Goal: Task Accomplishment & Management: Use online tool/utility

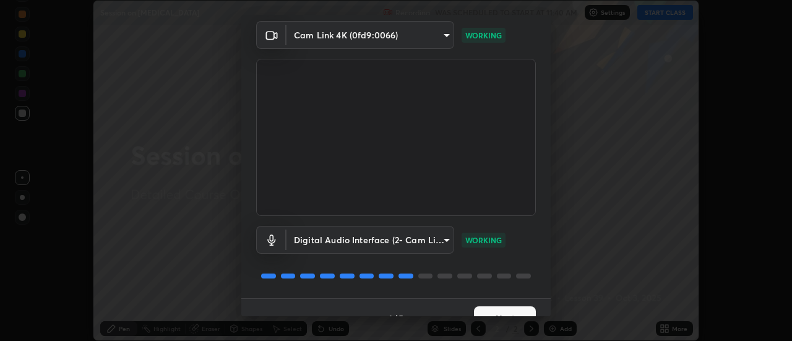
scroll to position [45, 0]
click at [491, 308] on button "Next" at bounding box center [505, 317] width 62 height 25
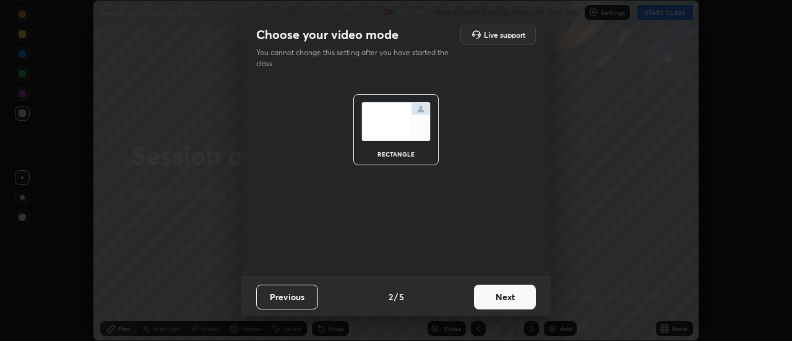
click at [484, 304] on button "Next" at bounding box center [505, 297] width 62 height 25
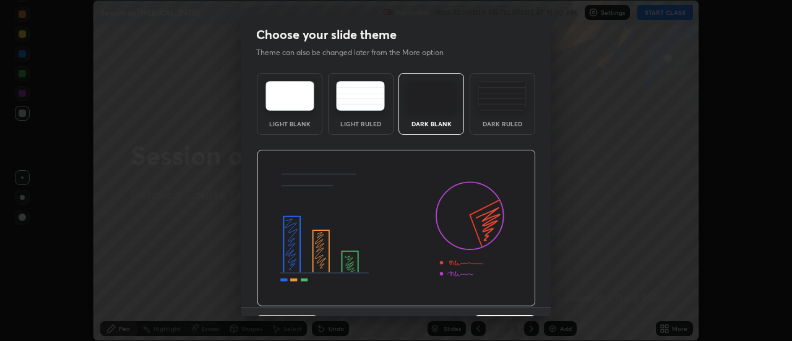
click at [501, 123] on div "Dark Ruled" at bounding box center [503, 124] width 50 height 6
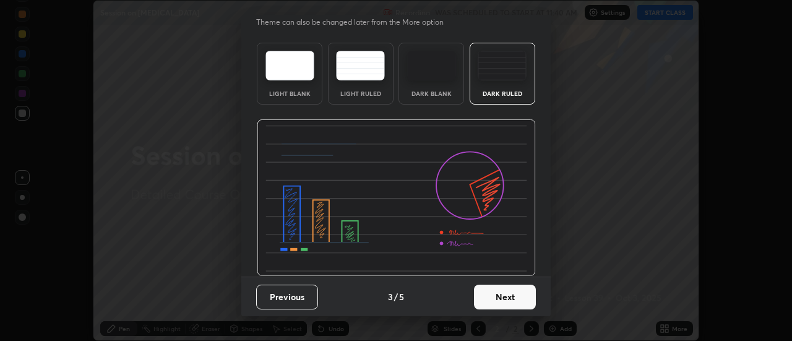
click at [488, 286] on button "Next" at bounding box center [505, 297] width 62 height 25
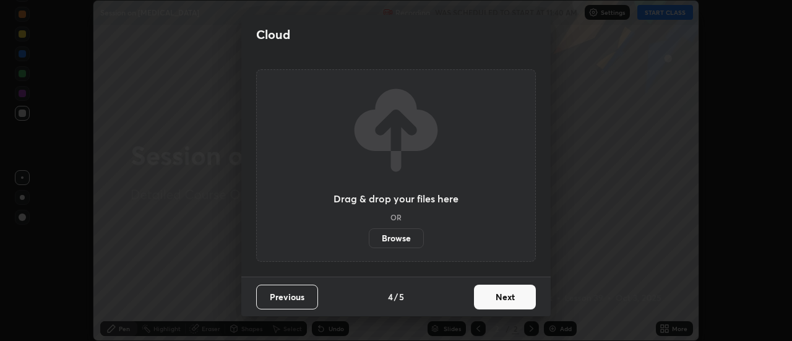
scroll to position [0, 0]
click at [488, 298] on button "Next" at bounding box center [505, 297] width 62 height 25
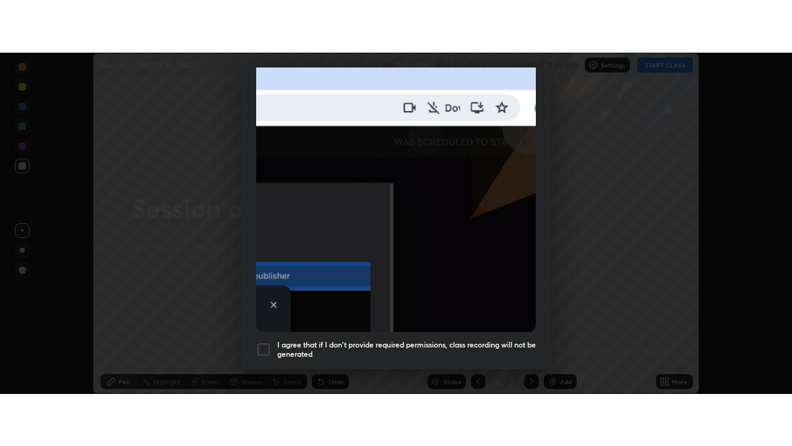
scroll to position [317, 0]
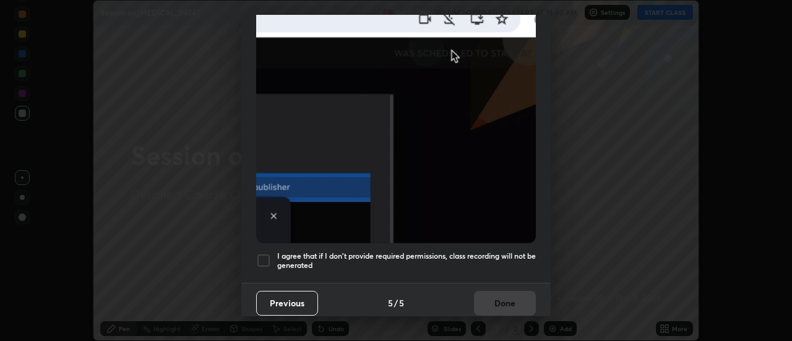
click at [261, 257] on div at bounding box center [263, 260] width 15 height 15
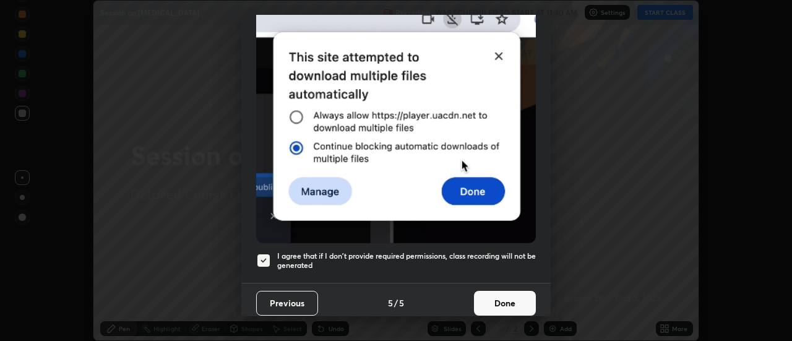
click at [491, 291] on button "Done" at bounding box center [505, 303] width 62 height 25
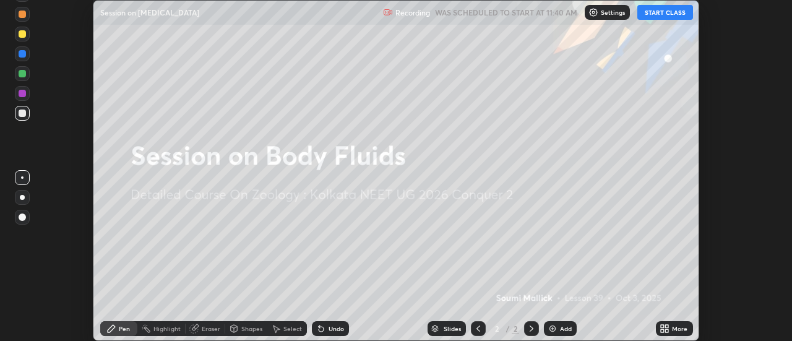
click at [657, 12] on button "START CLASS" at bounding box center [665, 12] width 56 height 15
click at [679, 325] on div "More" at bounding box center [679, 328] width 15 height 6
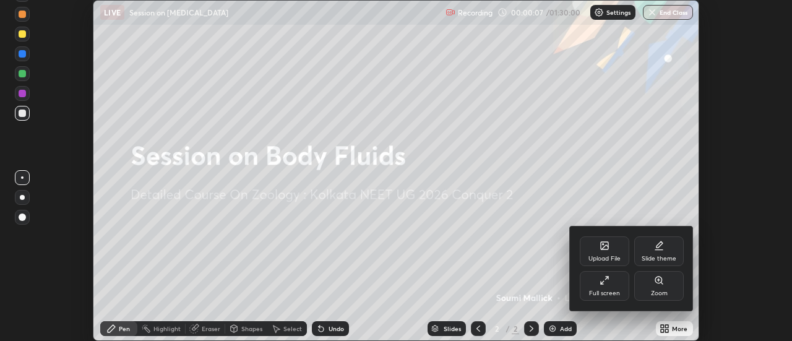
click at [606, 290] on div "Full screen" at bounding box center [604, 293] width 31 height 6
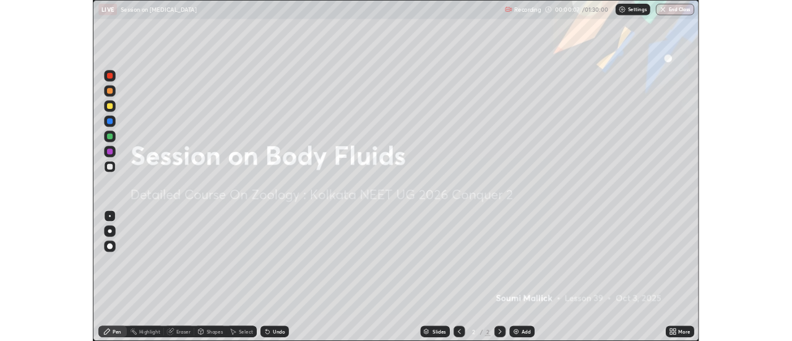
scroll to position [446, 792]
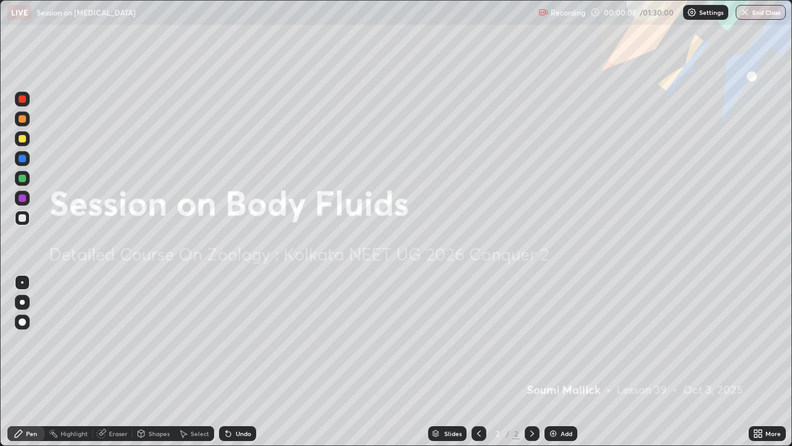
click at [554, 340] on div "Add" at bounding box center [561, 433] width 33 height 15
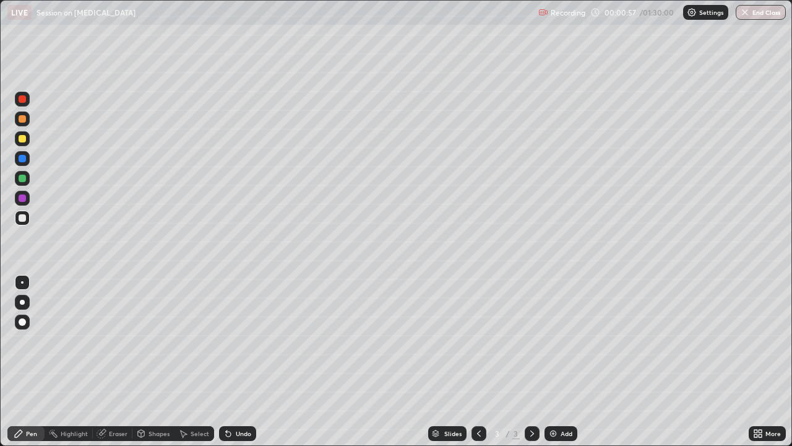
click at [760, 340] on icon at bounding box center [760, 430] width 3 height 3
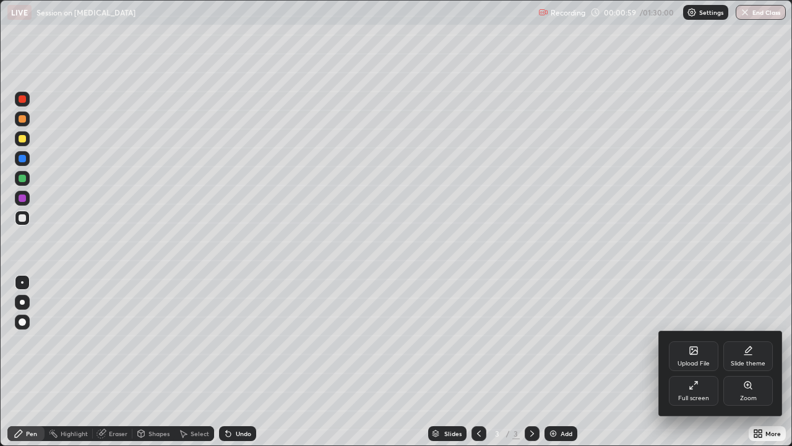
click at [692, 340] on icon at bounding box center [693, 350] width 7 height 7
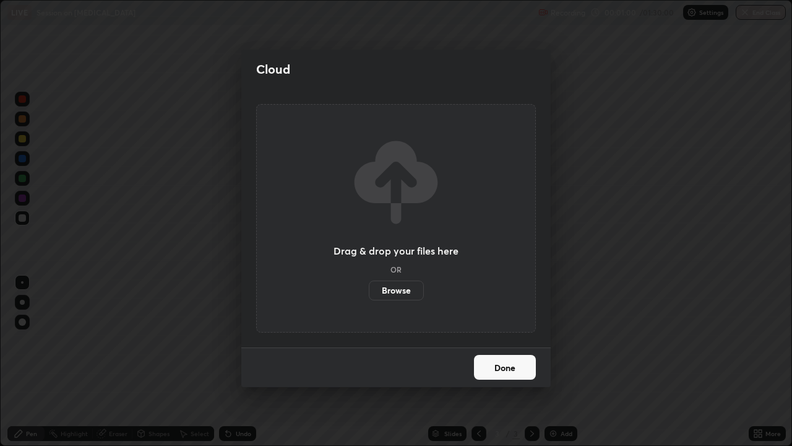
click at [402, 290] on label "Browse" at bounding box center [396, 290] width 55 height 20
click at [369, 290] on input "Browse" at bounding box center [369, 290] width 0 height 20
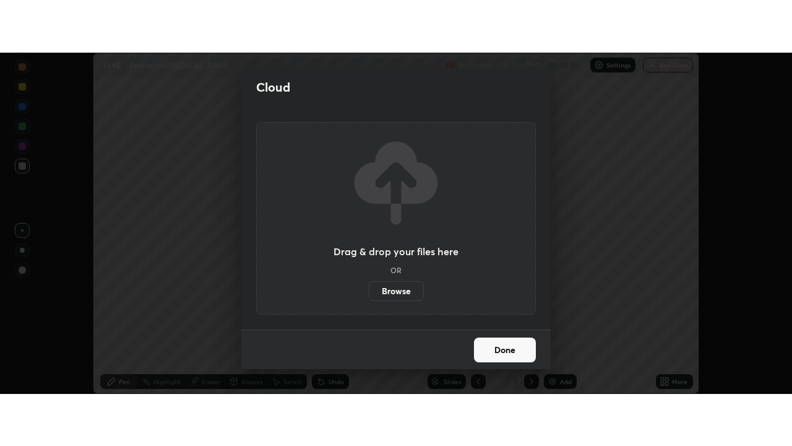
scroll to position [61536, 61085]
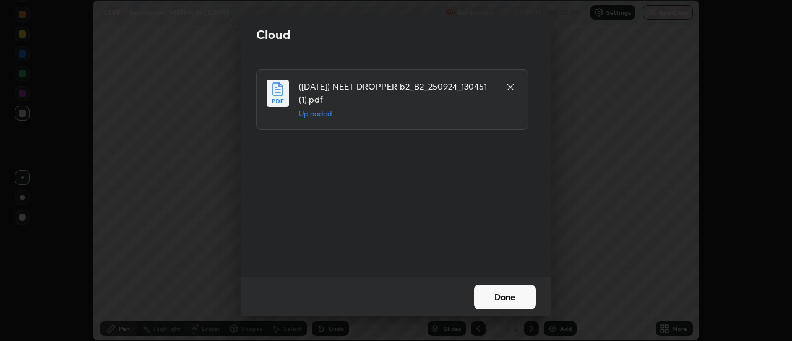
click at [504, 296] on button "Done" at bounding box center [505, 297] width 62 height 25
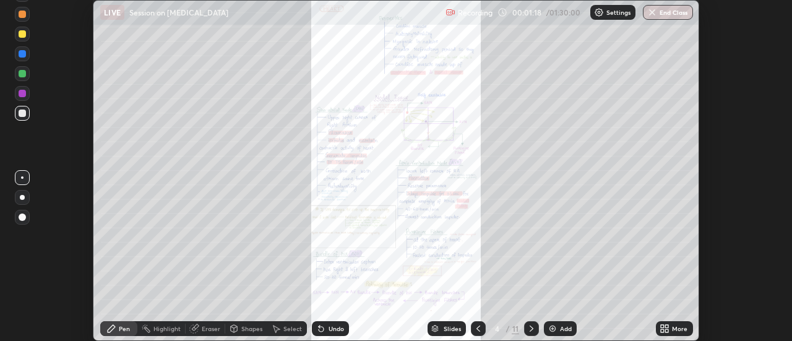
click at [663, 326] on icon at bounding box center [662, 326] width 3 height 3
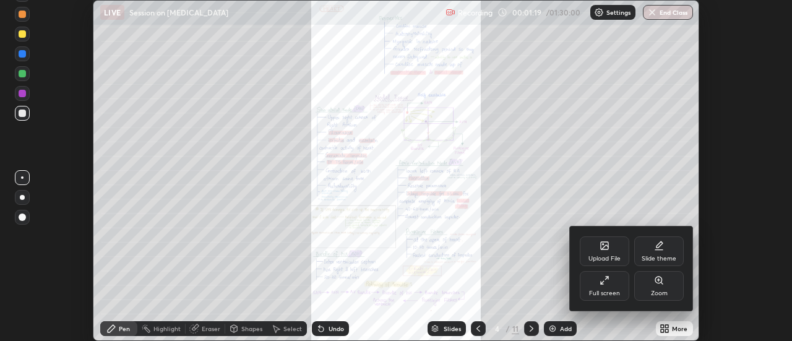
click at [605, 280] on icon at bounding box center [605, 280] width 10 height 10
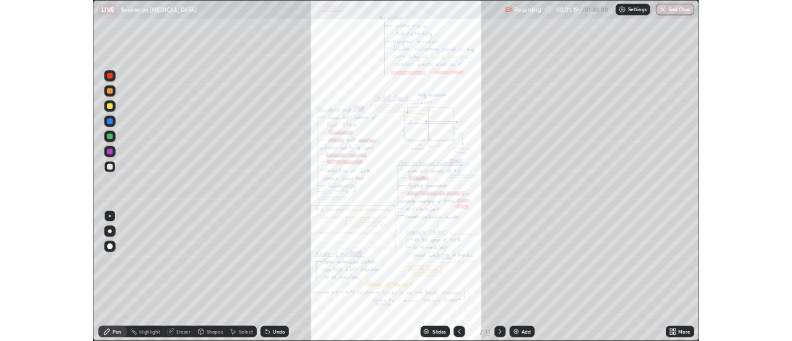
scroll to position [446, 792]
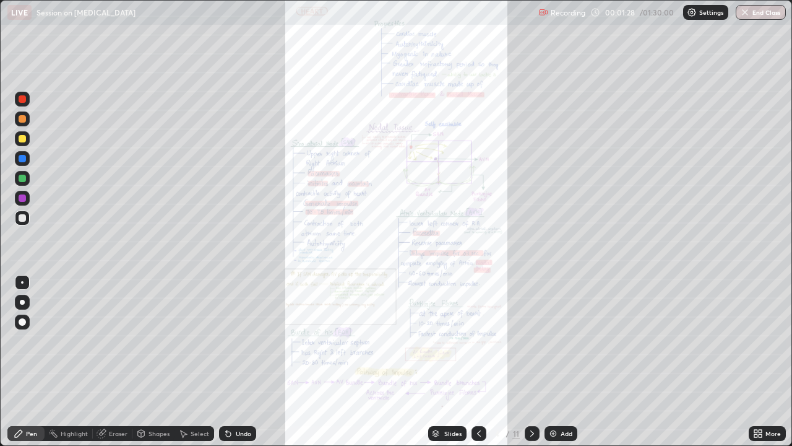
click at [756, 340] on div "More" at bounding box center [767, 433] width 37 height 15
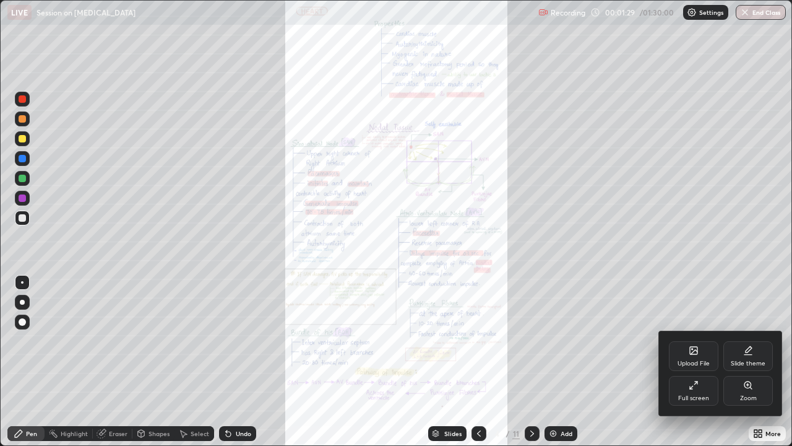
click at [746, 340] on div "Zoom" at bounding box center [748, 398] width 17 height 6
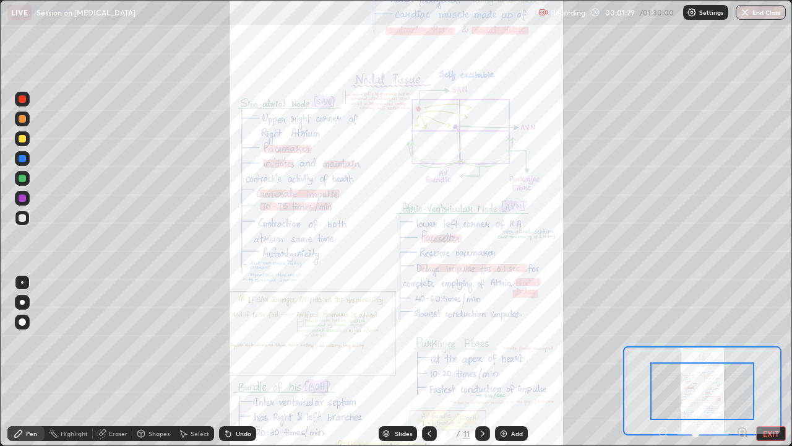
click at [746, 340] on div at bounding box center [702, 391] width 104 height 58
click at [742, 340] on icon at bounding box center [742, 431] width 3 height 0
click at [746, 340] on icon at bounding box center [746, 435] width 2 height 2
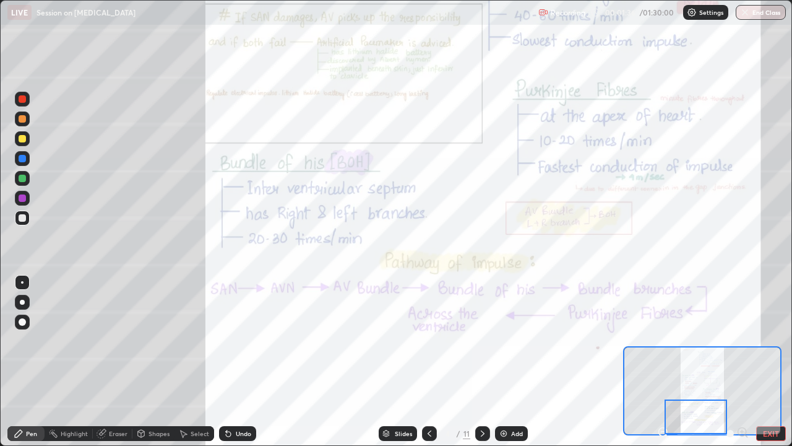
click at [482, 340] on icon at bounding box center [483, 433] width 4 height 6
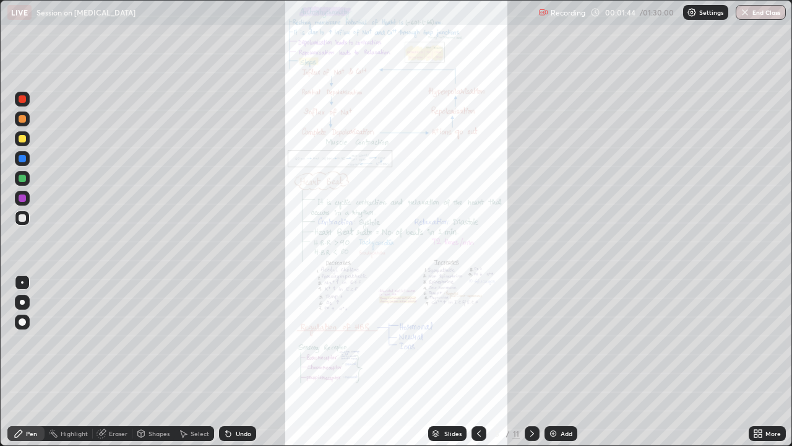
click at [751, 340] on div "More" at bounding box center [767, 433] width 37 height 15
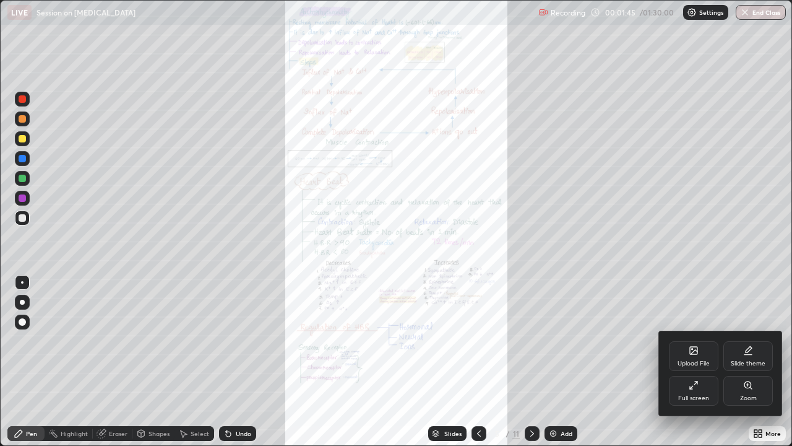
click at [744, 340] on div "Zoom" at bounding box center [748, 391] width 50 height 30
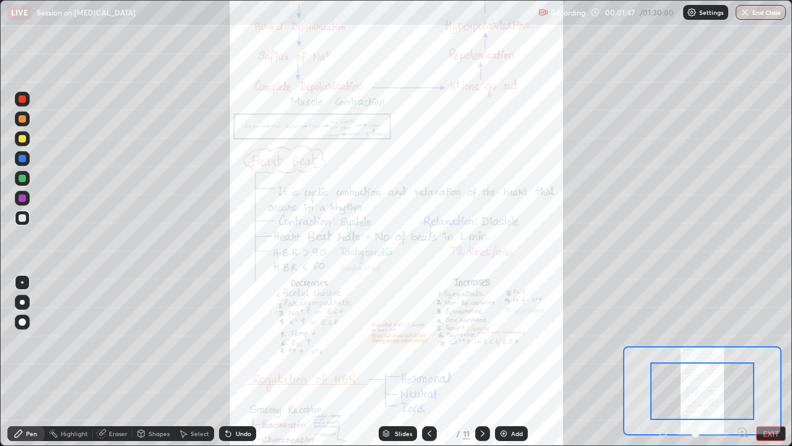
click at [481, 340] on icon at bounding box center [483, 433] width 10 height 10
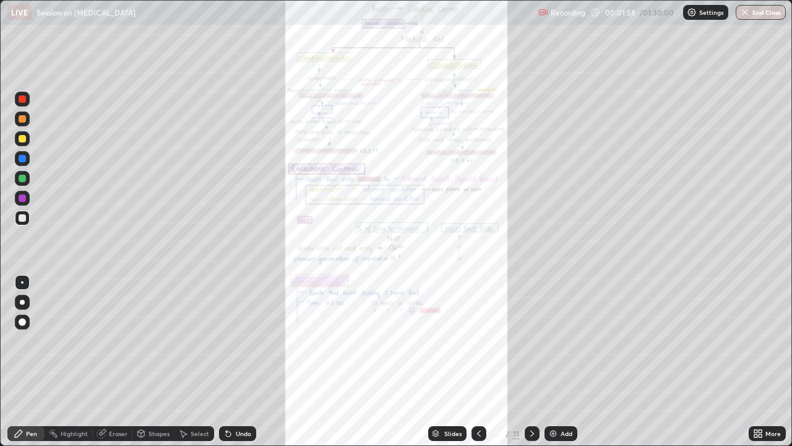
click at [530, 340] on icon at bounding box center [532, 433] width 10 height 10
click at [531, 340] on icon at bounding box center [532, 433] width 10 height 10
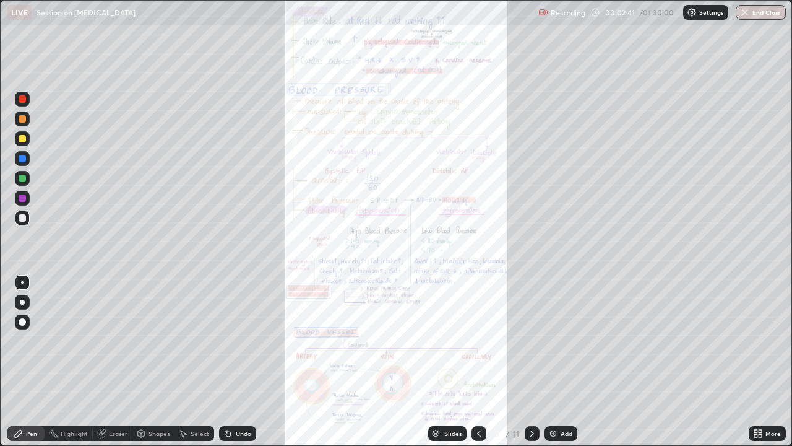
click at [478, 340] on icon at bounding box center [479, 433] width 10 height 10
click at [119, 340] on div "Eraser" at bounding box center [118, 433] width 19 height 6
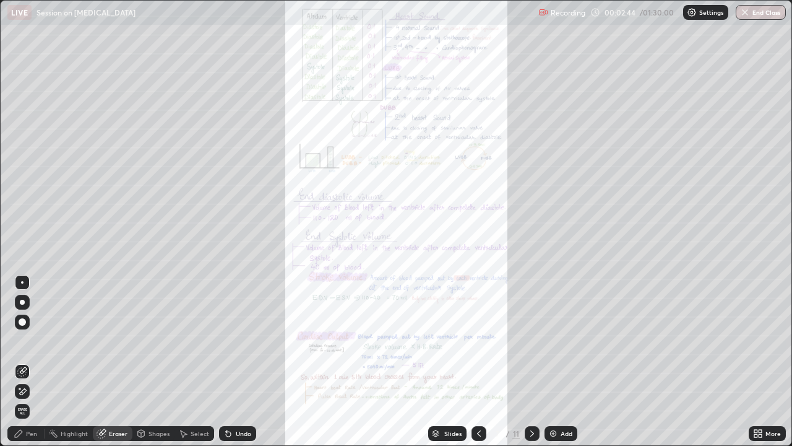
click at [148, 340] on div "Shapes" at bounding box center [153, 433] width 42 height 15
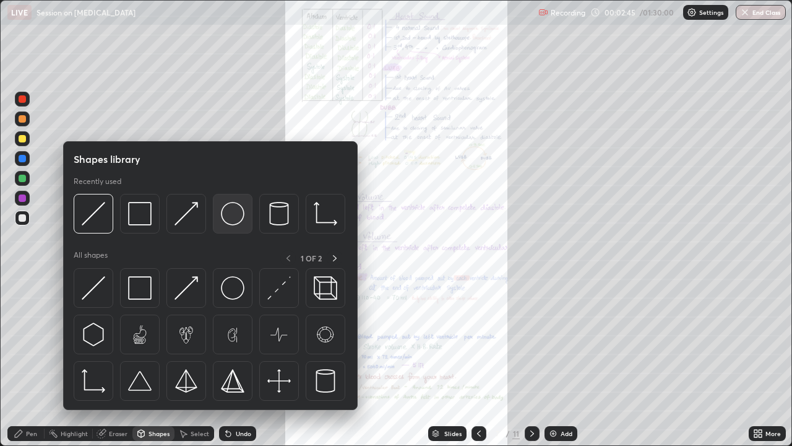
click at [236, 219] on img at bounding box center [233, 214] width 24 height 24
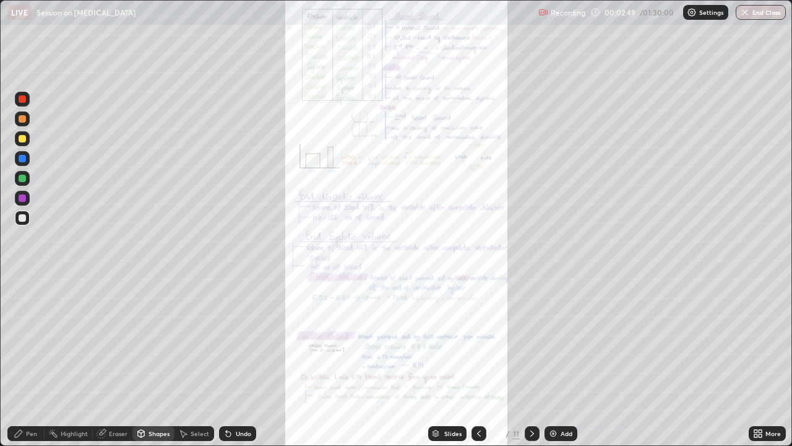
click at [149, 340] on div "Shapes" at bounding box center [159, 433] width 21 height 6
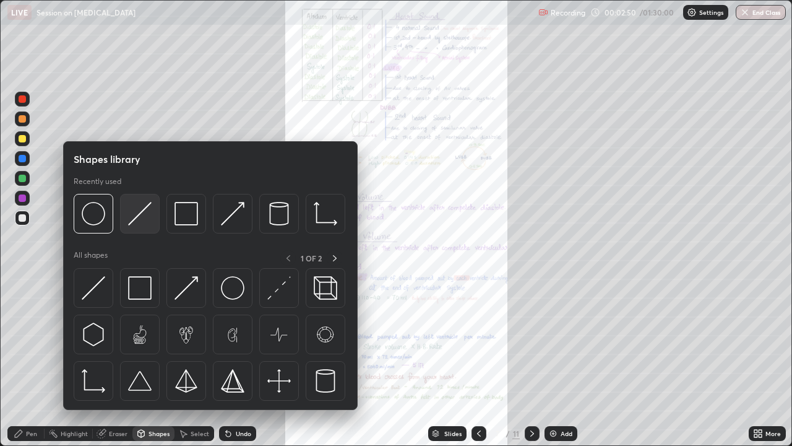
click at [141, 228] on div at bounding box center [140, 214] width 40 height 40
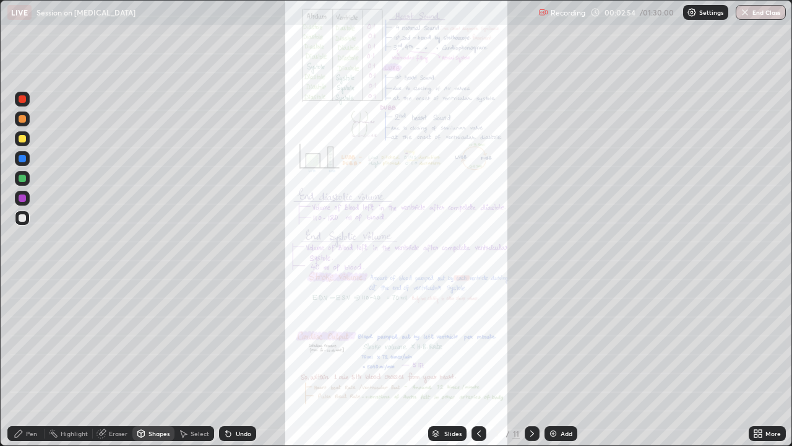
click at [23, 197] on div at bounding box center [22, 197] width 7 height 7
click at [37, 340] on div "Pen" at bounding box center [25, 433] width 37 height 15
click at [21, 140] on div at bounding box center [22, 138] width 7 height 7
click at [160, 340] on div "Shapes" at bounding box center [159, 433] width 21 height 6
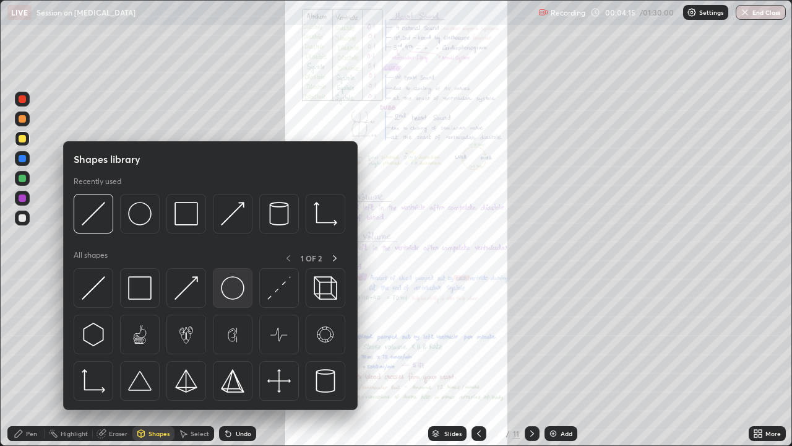
click at [242, 299] on img at bounding box center [233, 288] width 24 height 24
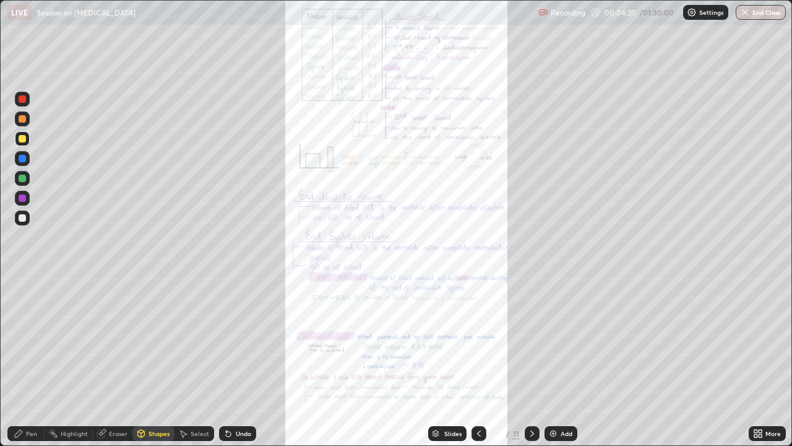
click at [160, 340] on div "Shapes" at bounding box center [159, 433] width 21 height 6
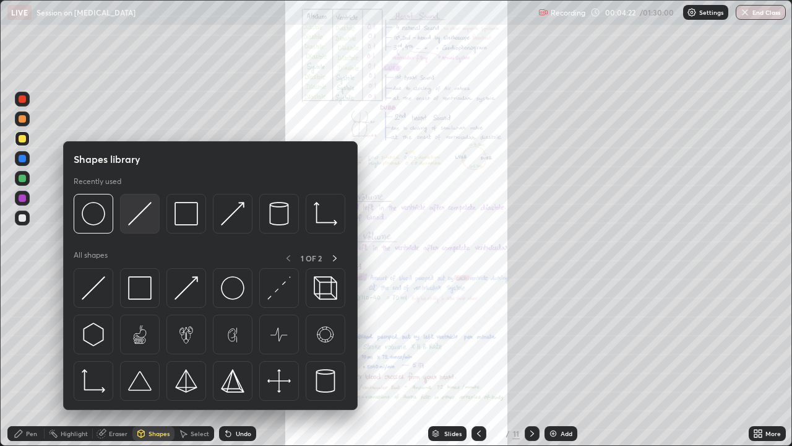
click at [140, 225] on img at bounding box center [140, 214] width 24 height 24
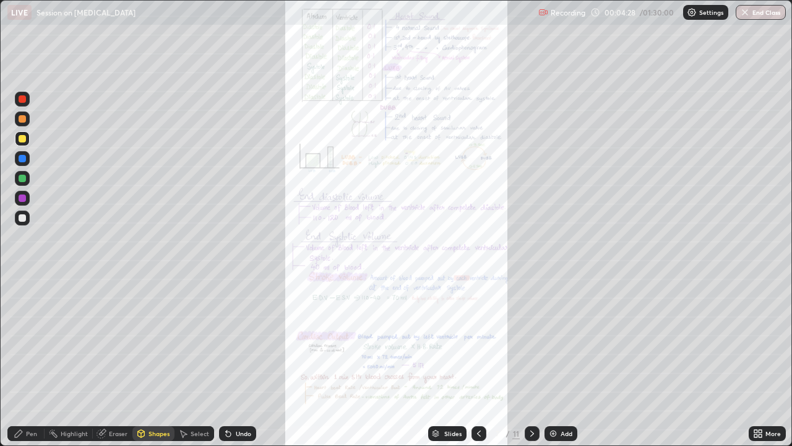
click at [197, 340] on div "Select" at bounding box center [200, 433] width 19 height 6
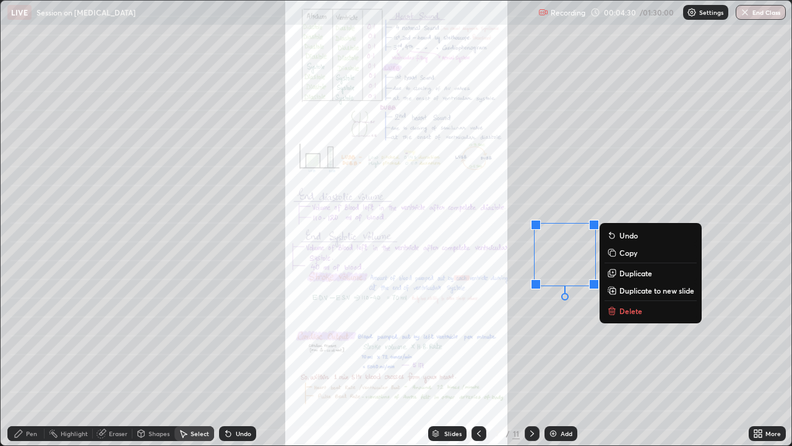
click at [637, 271] on p "Duplicate" at bounding box center [635, 273] width 33 height 10
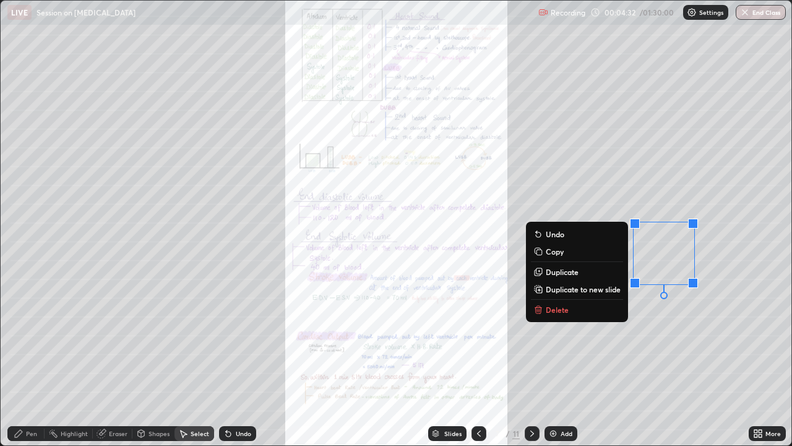
click at [549, 340] on div "0 ° Undo Copy Duplicate Duplicate to new slide Delete" at bounding box center [396, 223] width 791 height 444
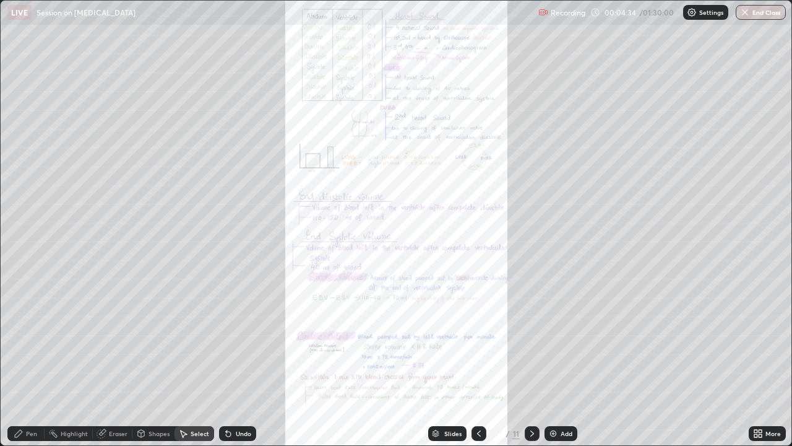
click at [31, 340] on div "Pen" at bounding box center [31, 433] width 11 height 6
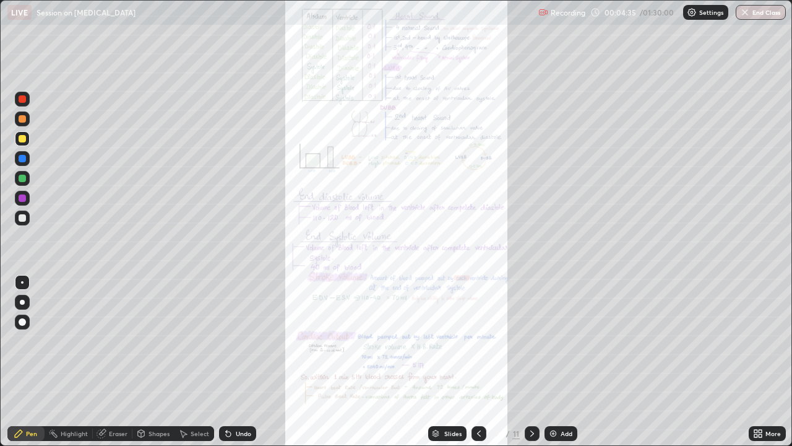
click at [24, 220] on div at bounding box center [22, 217] width 7 height 7
click at [22, 302] on div at bounding box center [22, 301] width 5 height 5
click at [33, 278] on div "Erase all" at bounding box center [22, 223] width 30 height 396
click at [23, 281] on div at bounding box center [22, 282] width 2 height 2
click at [22, 108] on div at bounding box center [22, 99] width 15 height 20
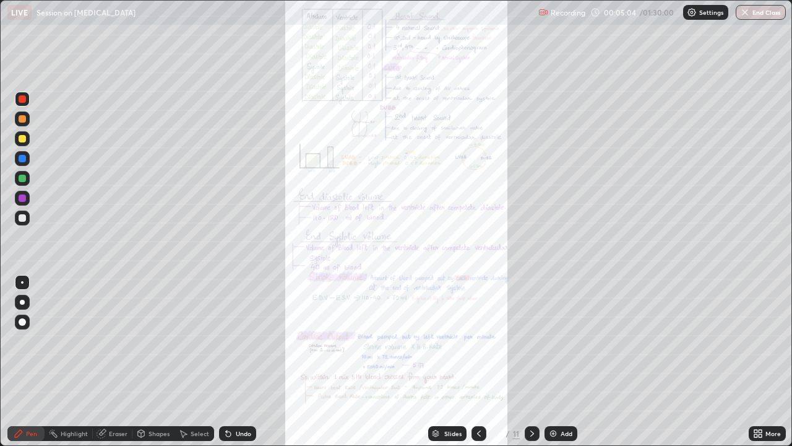
click at [241, 340] on div "Undo" at bounding box center [237, 433] width 37 height 15
click at [238, 340] on div "Undo" at bounding box center [243, 433] width 15 height 6
click at [531, 340] on icon at bounding box center [532, 433] width 10 height 10
click at [749, 340] on div "More" at bounding box center [767, 433] width 37 height 15
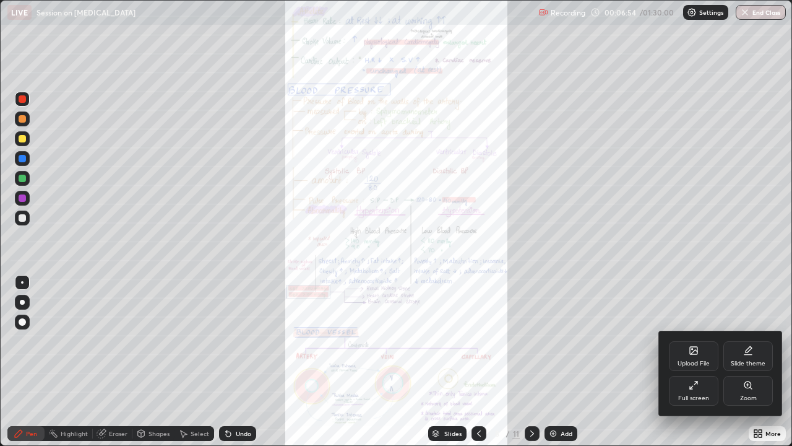
click at [743, 340] on div "Zoom" at bounding box center [748, 398] width 17 height 6
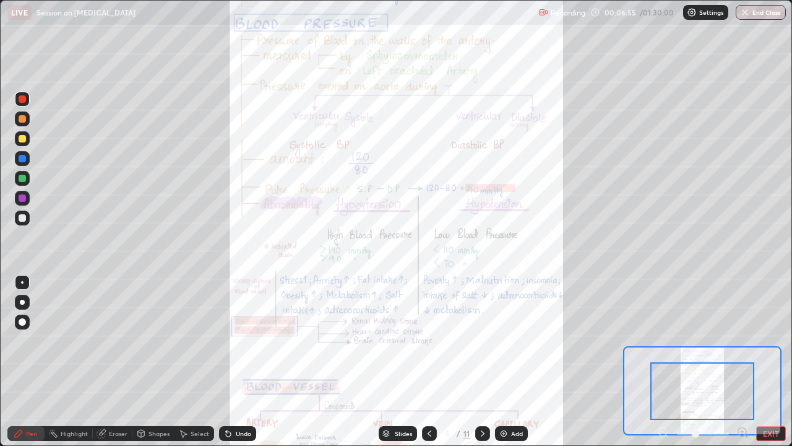
click at [740, 340] on icon at bounding box center [742, 432] width 12 height 12
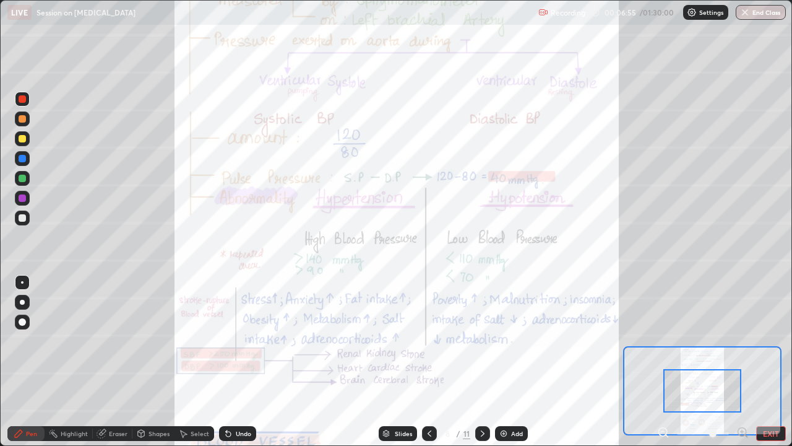
click at [741, 340] on icon at bounding box center [742, 431] width 3 height 0
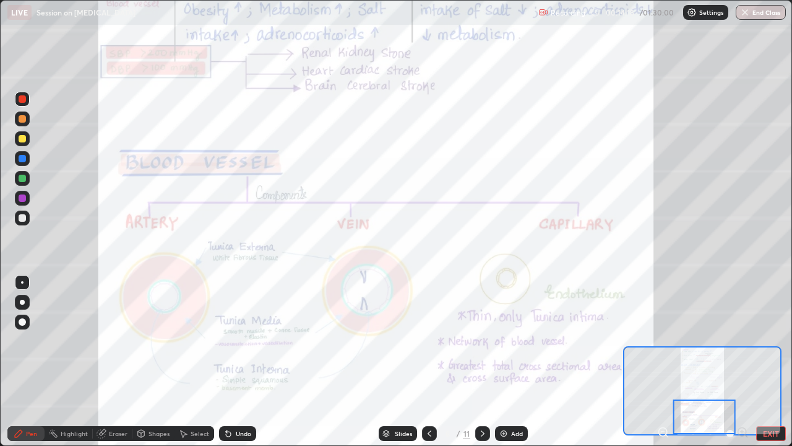
click at [699, 340] on div at bounding box center [704, 416] width 62 height 35
click at [496, 340] on div "Add" at bounding box center [511, 433] width 33 height 15
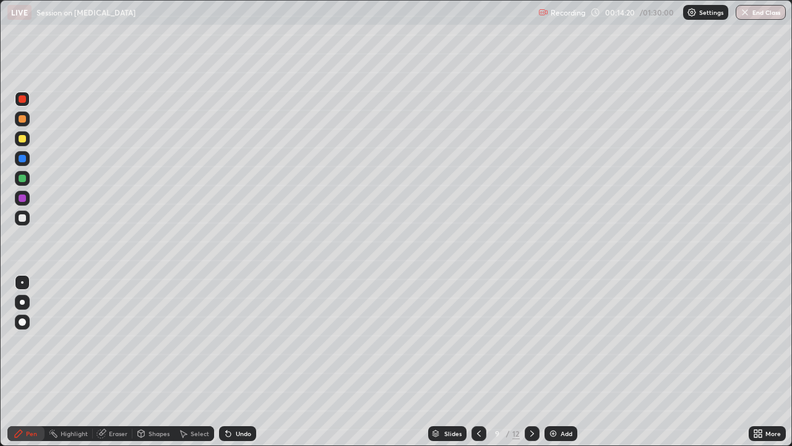
click at [476, 340] on icon at bounding box center [479, 433] width 10 height 10
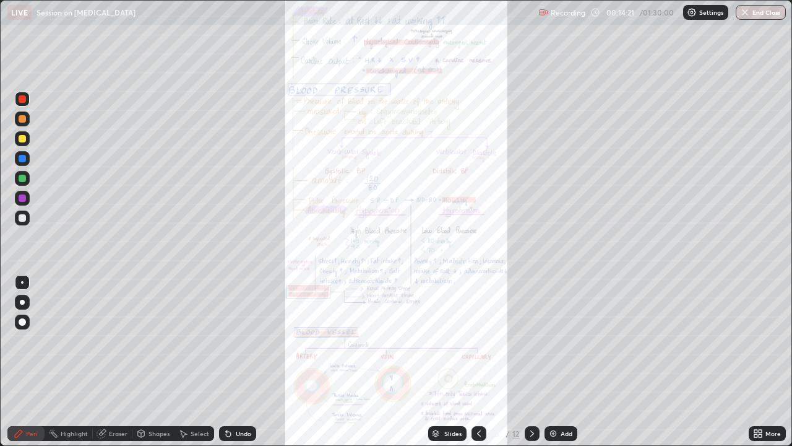
click at [528, 340] on div at bounding box center [532, 433] width 15 height 15
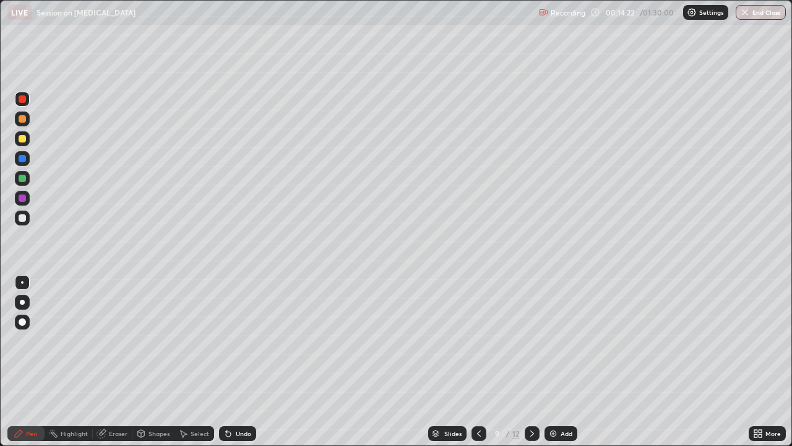
click at [532, 340] on icon at bounding box center [532, 433] width 10 height 10
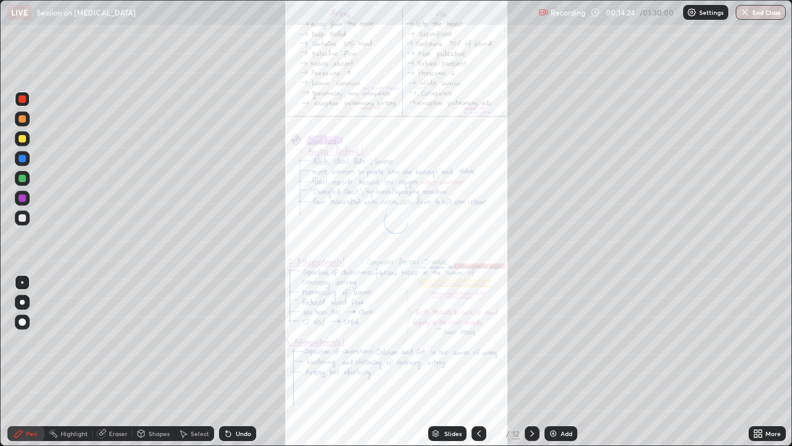
click at [756, 340] on icon at bounding box center [755, 435] width 3 height 3
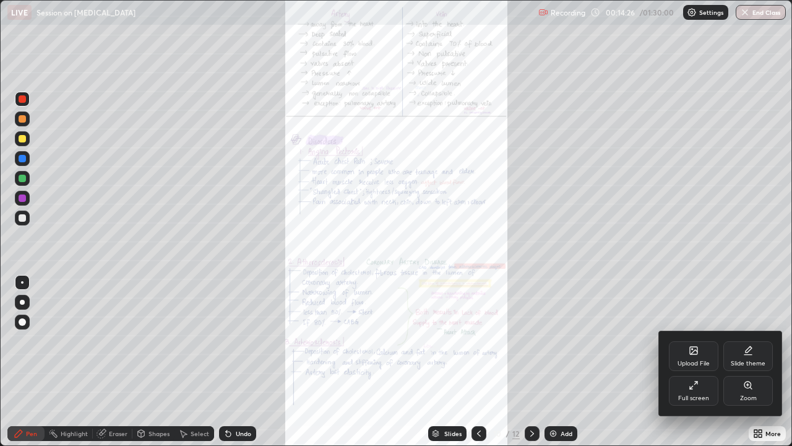
click at [736, 340] on div "Zoom" at bounding box center [748, 391] width 50 height 30
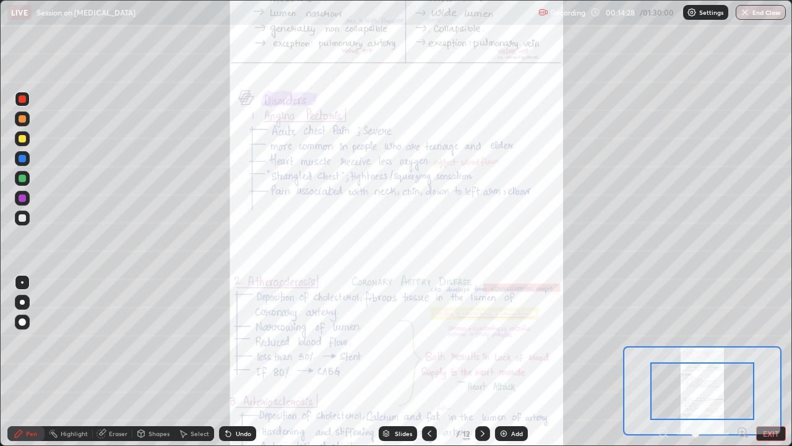
click at [738, 340] on icon at bounding box center [742, 432] width 12 height 12
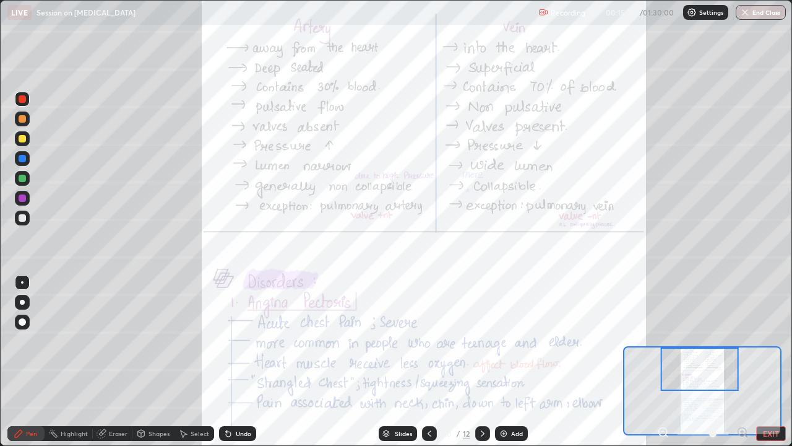
click at [242, 340] on div "Undo" at bounding box center [243, 433] width 15 height 6
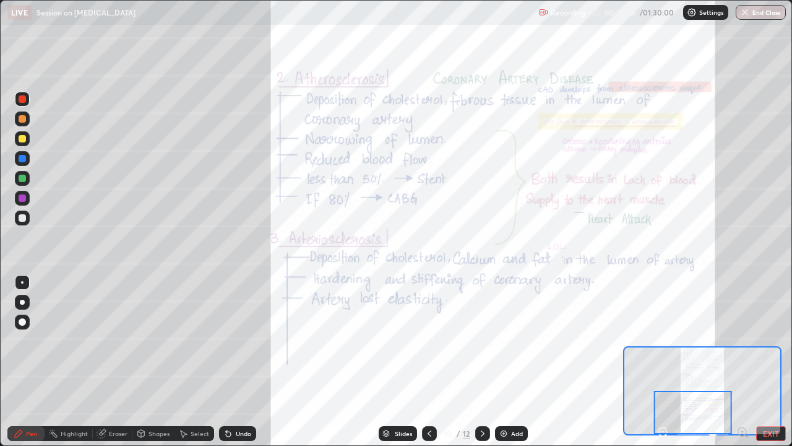
click at [481, 340] on icon at bounding box center [483, 433] width 10 height 10
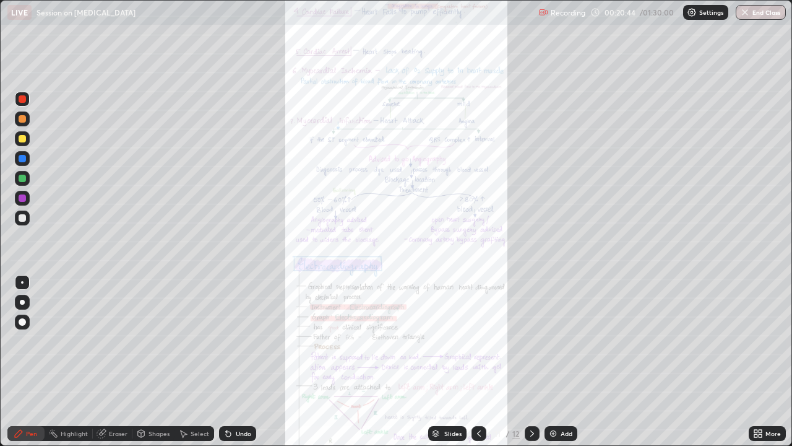
click at [756, 340] on icon at bounding box center [755, 430] width 3 height 3
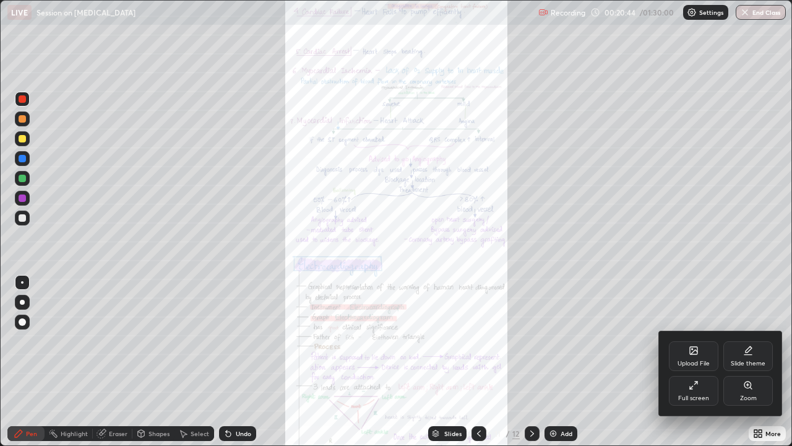
click at [746, 340] on div "Zoom" at bounding box center [748, 398] width 17 height 6
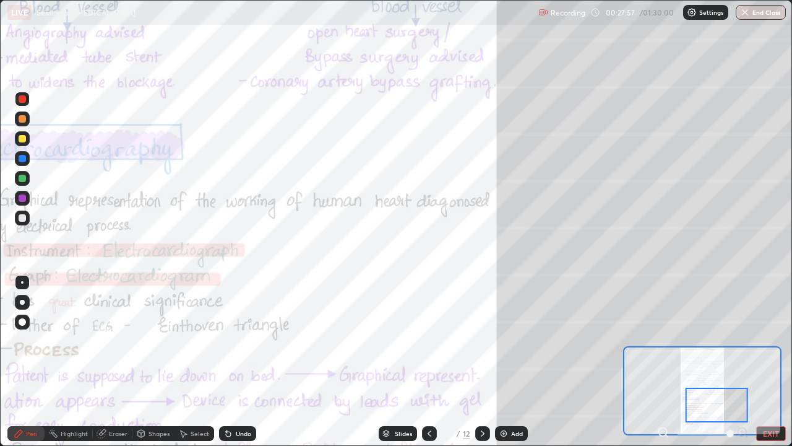
click at [25, 159] on div at bounding box center [22, 158] width 7 height 7
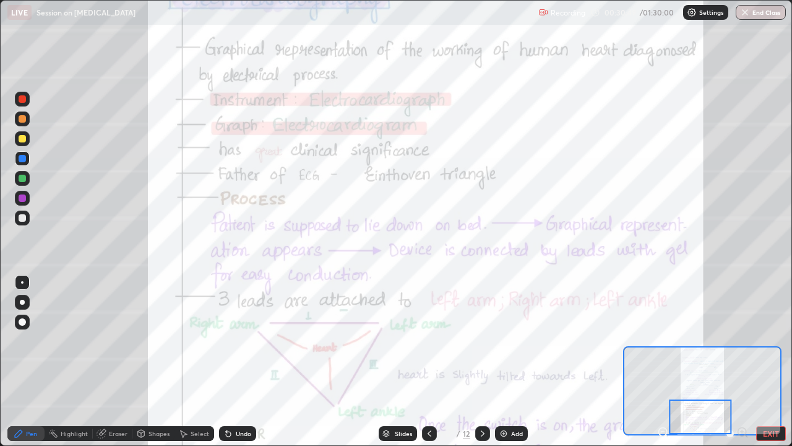
click at [481, 340] on icon at bounding box center [483, 433] width 10 height 10
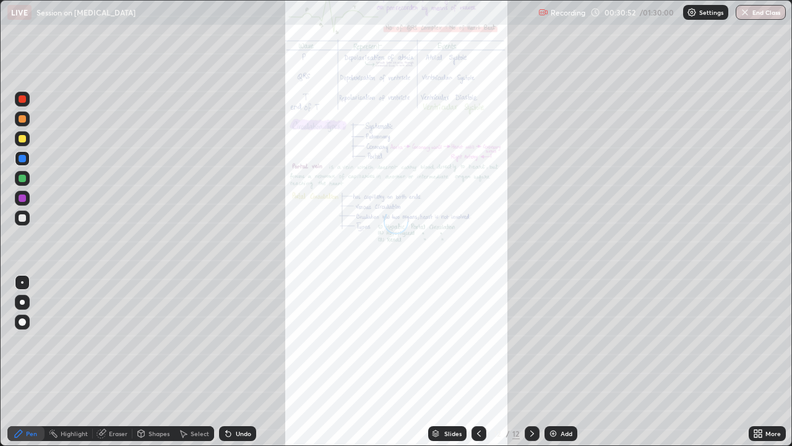
click at [766, 340] on div "More" at bounding box center [772, 433] width 15 height 6
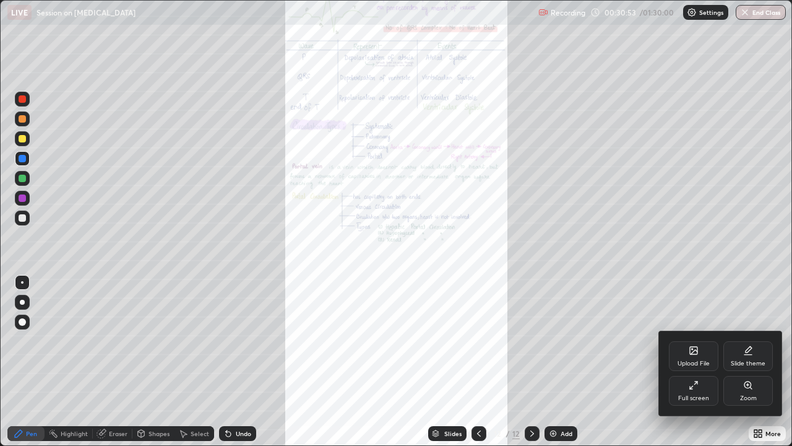
click at [752, 340] on div "Zoom" at bounding box center [748, 391] width 50 height 30
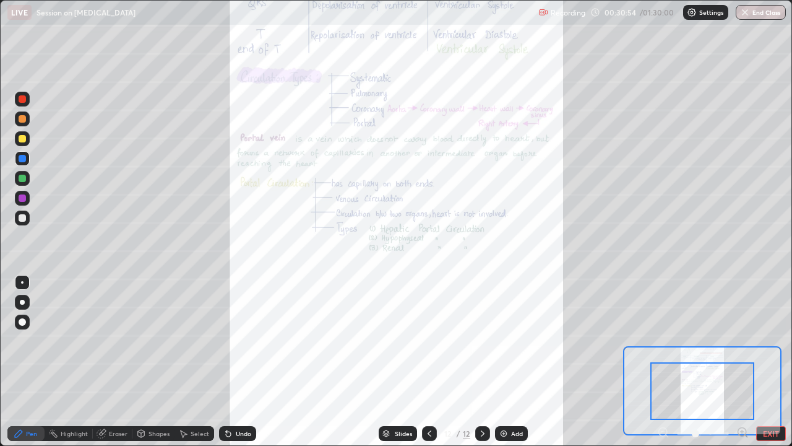
click at [744, 340] on icon at bounding box center [742, 432] width 8 height 8
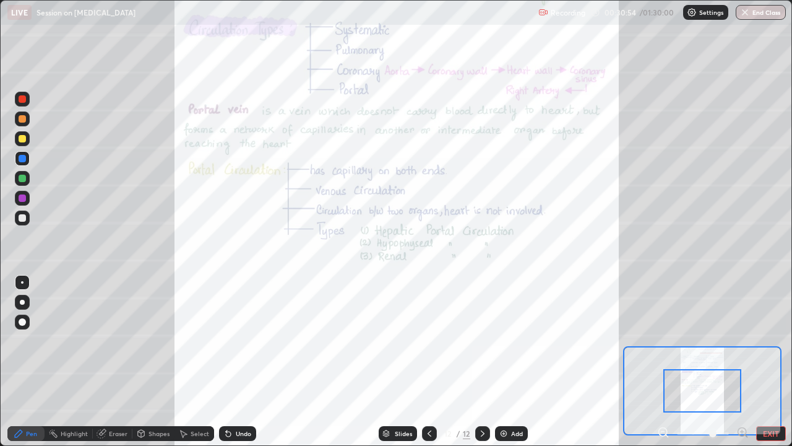
click at [745, 340] on icon at bounding box center [742, 432] width 8 height 8
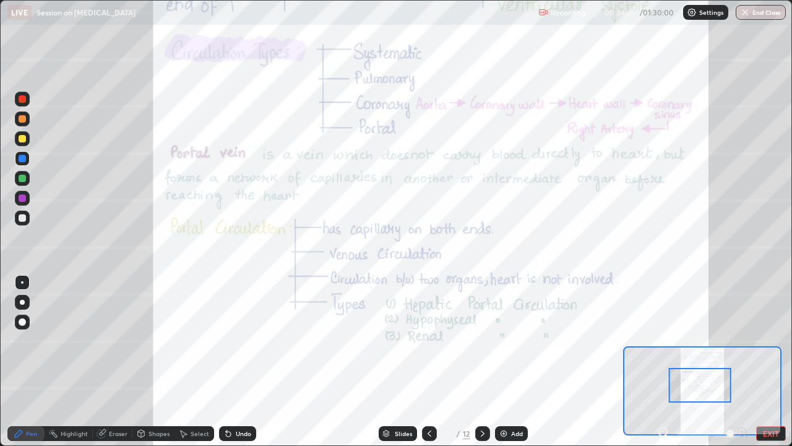
click at [707, 340] on div at bounding box center [700, 385] width 62 height 35
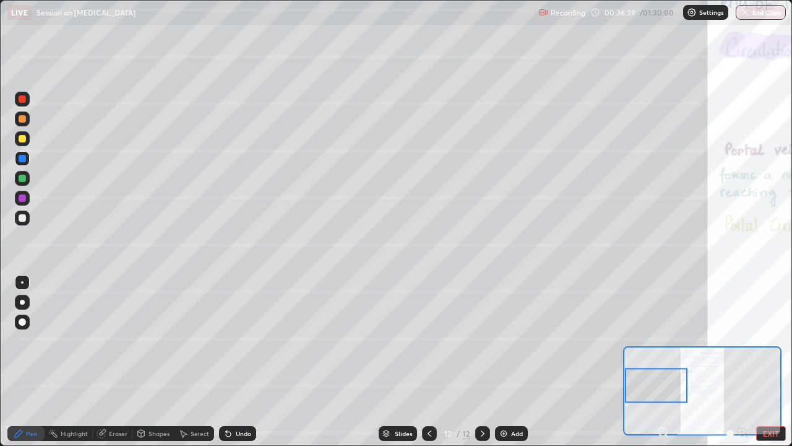
click at [20, 176] on div at bounding box center [22, 177] width 7 height 7
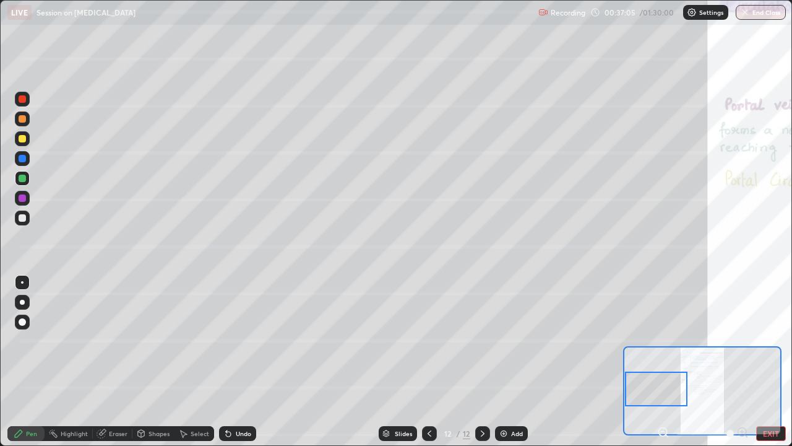
click at [23, 99] on div at bounding box center [22, 98] width 7 height 7
click at [22, 181] on div at bounding box center [22, 177] width 7 height 7
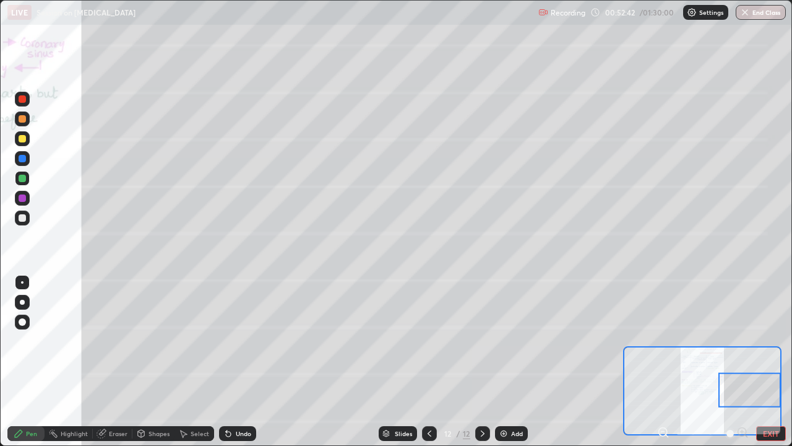
click at [27, 101] on div at bounding box center [22, 99] width 15 height 15
click at [20, 181] on div at bounding box center [22, 177] width 7 height 7
click at [27, 100] on div at bounding box center [22, 99] width 15 height 15
click at [29, 183] on div at bounding box center [22, 178] width 15 height 15
click at [26, 179] on div at bounding box center [22, 178] width 15 height 15
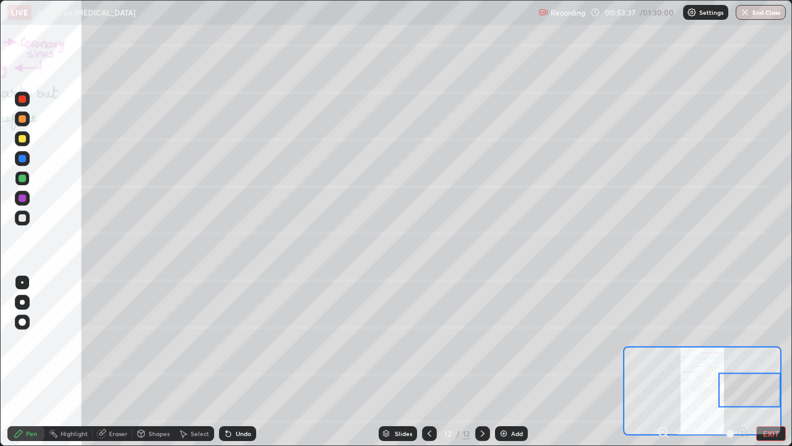
click at [27, 97] on div at bounding box center [22, 99] width 15 height 15
click at [663, 340] on icon at bounding box center [662, 431] width 3 height 0
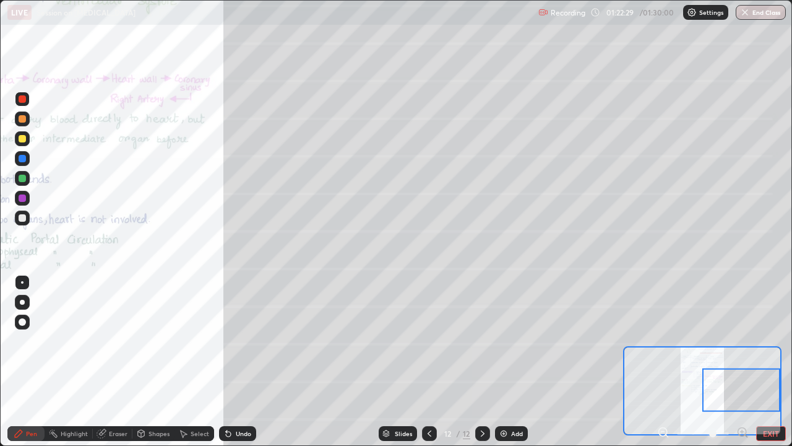
click at [428, 340] on icon at bounding box center [429, 433] width 10 height 10
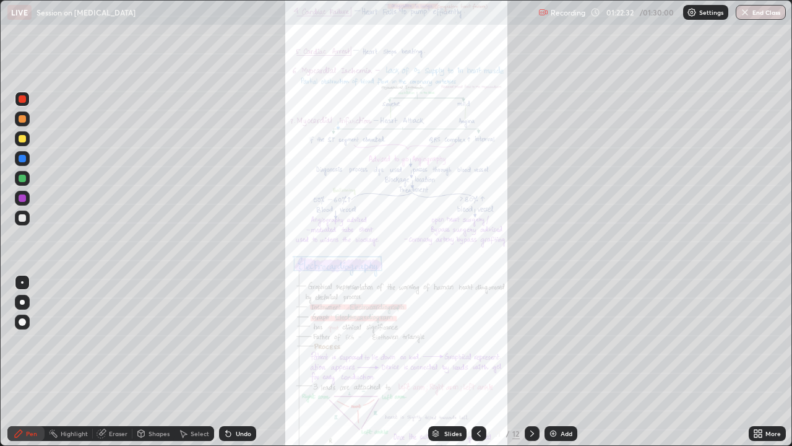
click at [478, 340] on icon at bounding box center [479, 433] width 10 height 10
click at [751, 14] on button "End Class" at bounding box center [761, 12] width 49 height 15
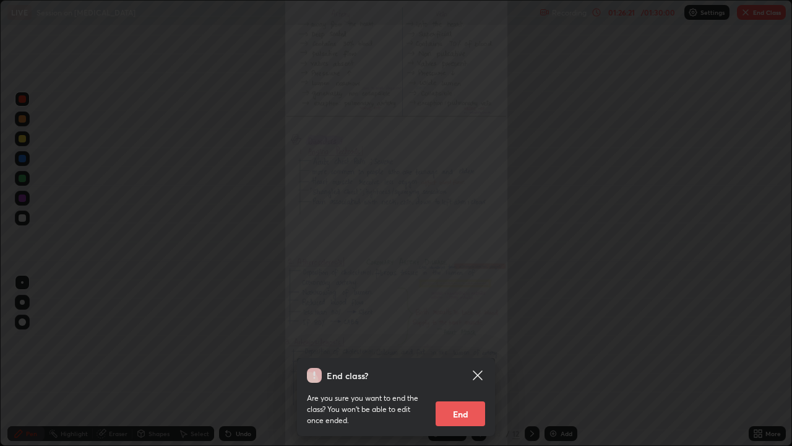
click at [473, 340] on button "End" at bounding box center [461, 413] width 50 height 25
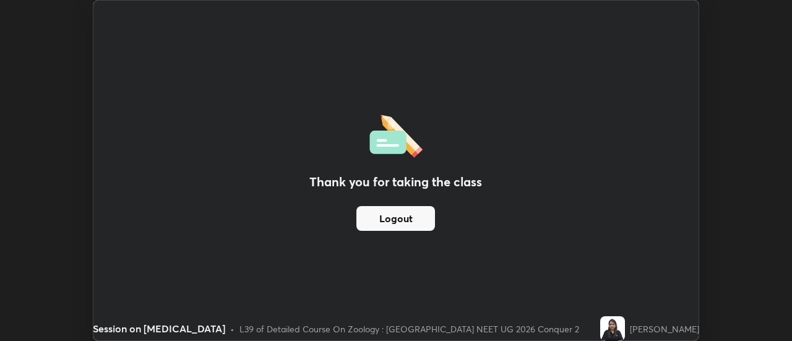
scroll to position [61536, 61085]
